Goal: Task Accomplishment & Management: Use online tool/utility

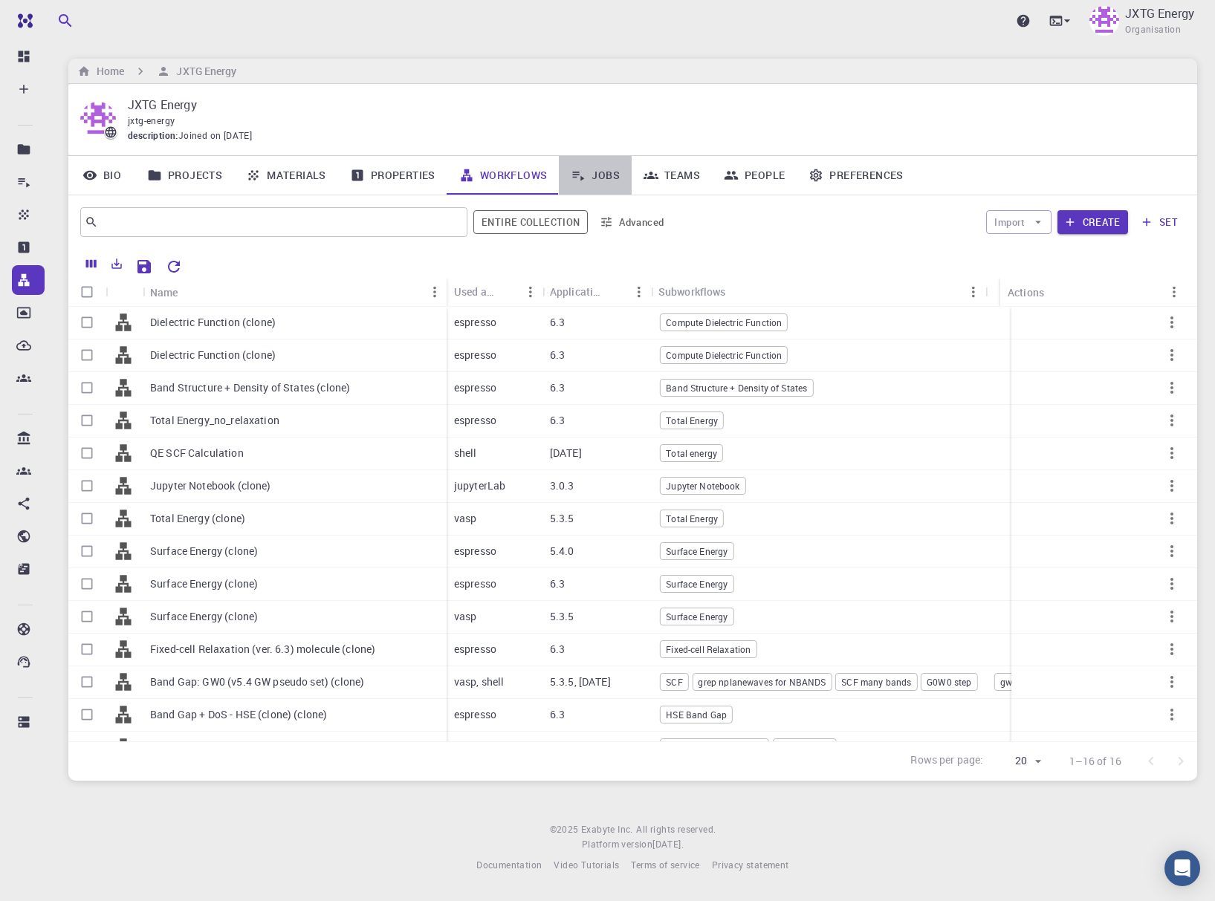
click at [575, 175] on icon at bounding box center [579, 177] width 12 height 10
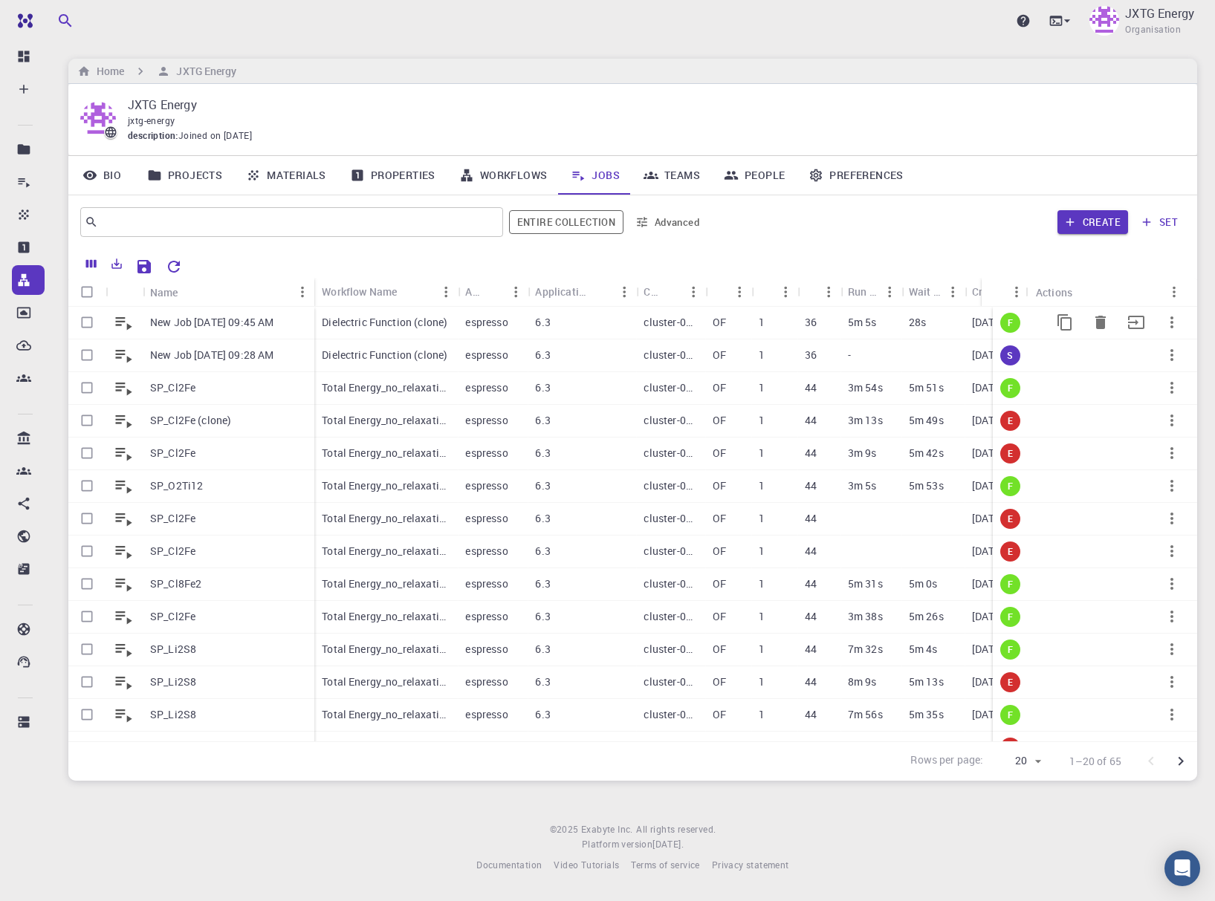
click at [1167, 320] on icon "button" at bounding box center [1172, 323] width 18 height 18
click at [1181, 434] on span "Expand" at bounding box center [1170, 429] width 32 height 15
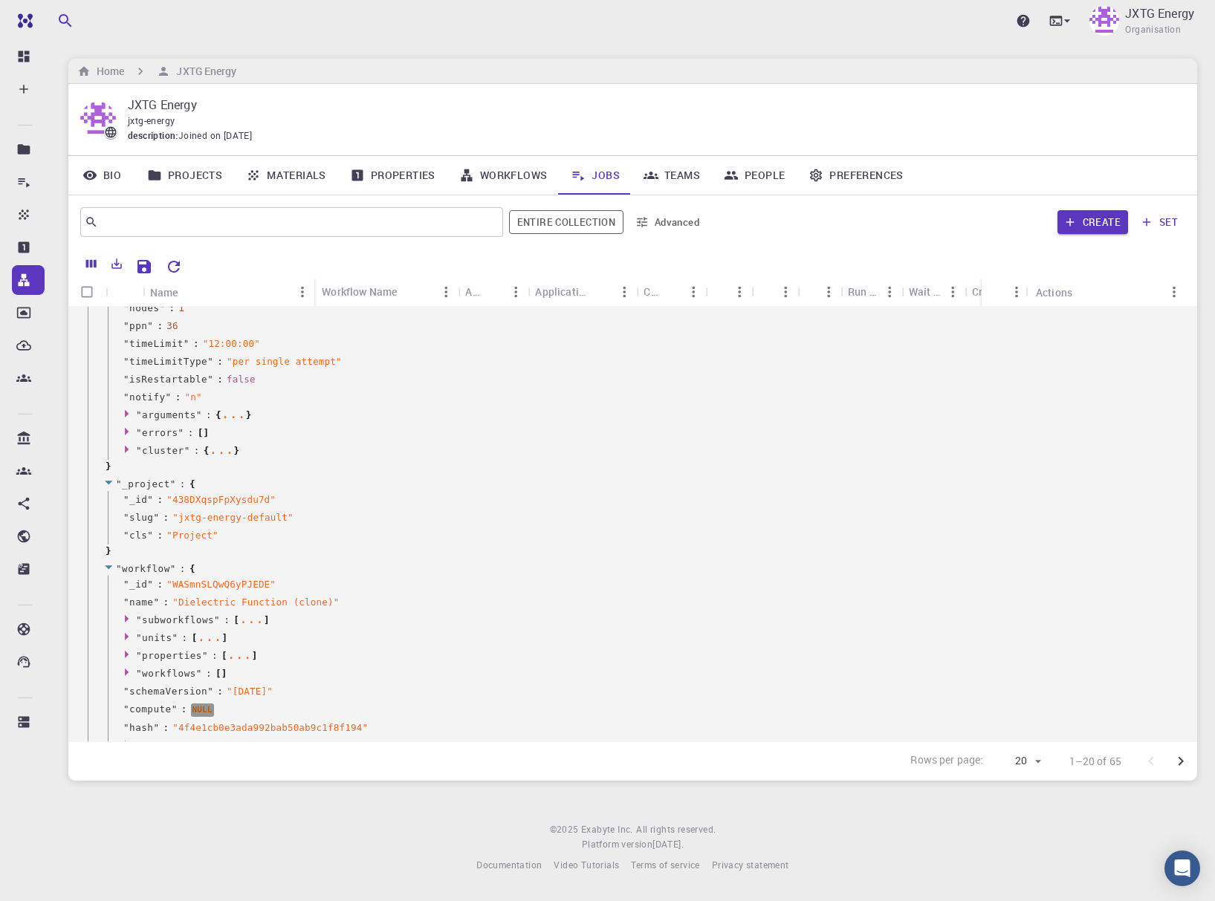
scroll to position [223, 0]
click at [191, 496] on span "" 438DXqspFpXysdu7d "" at bounding box center [220, 498] width 109 height 11
copy span "438DXqspFpXysdu7d"
